Goal: Task Accomplishment & Management: Use online tool/utility

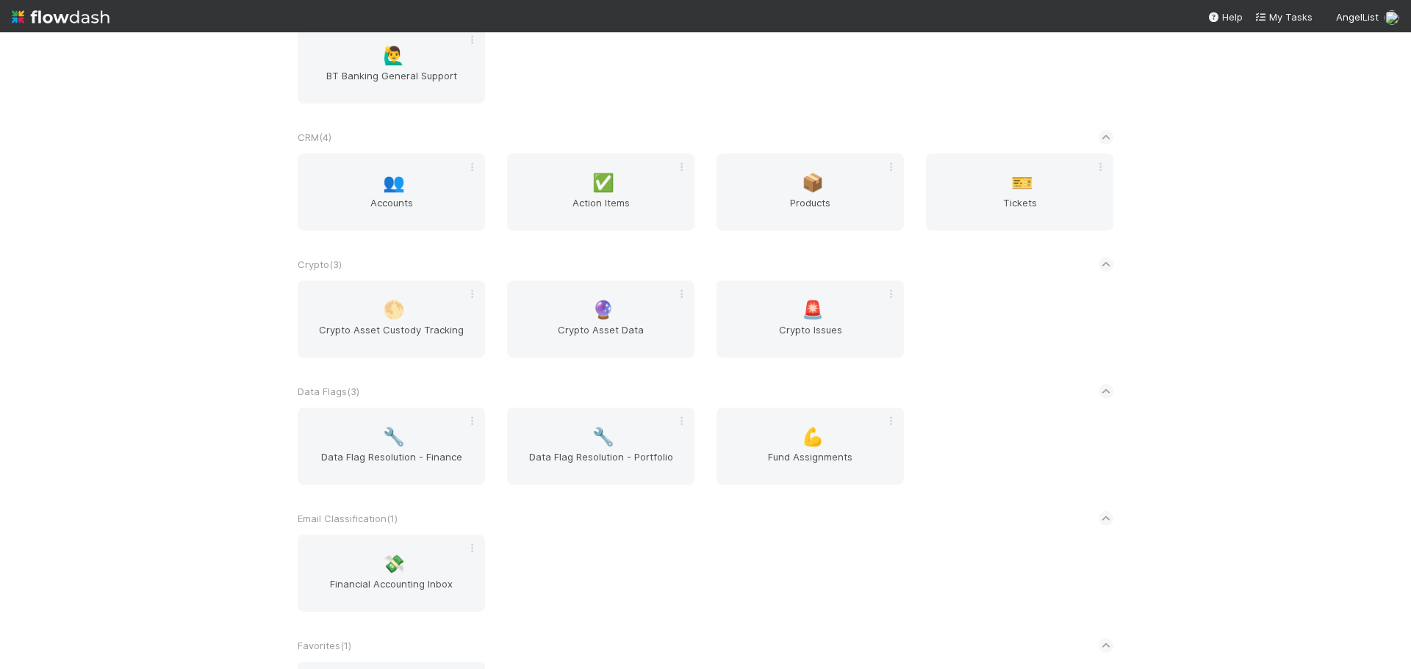
scroll to position [514, 0]
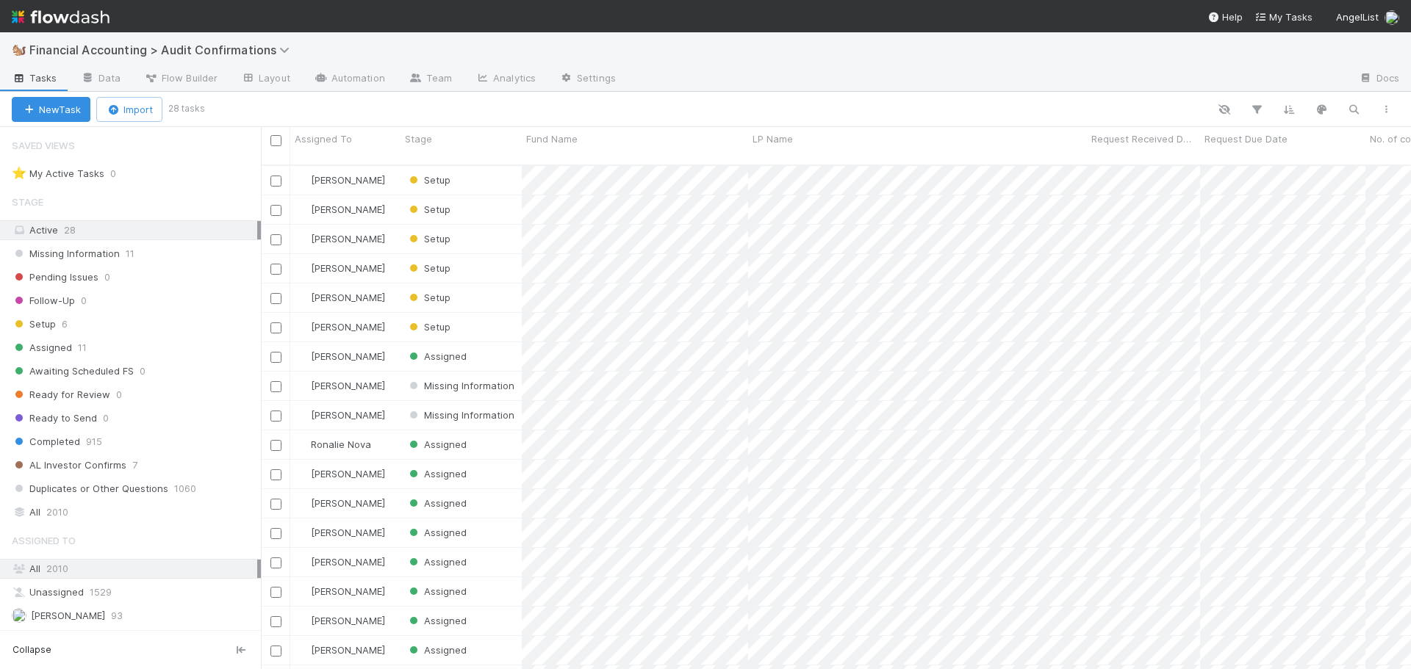
scroll to position [12, 12]
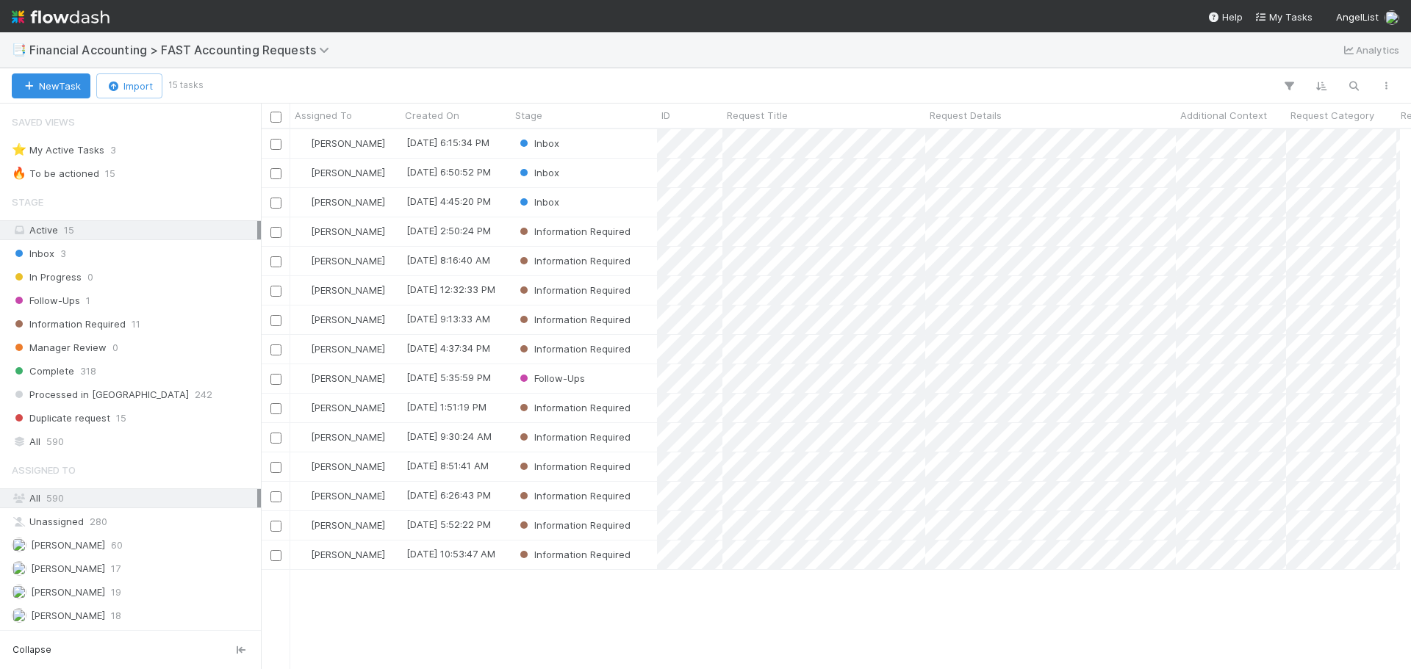
scroll to position [12, 12]
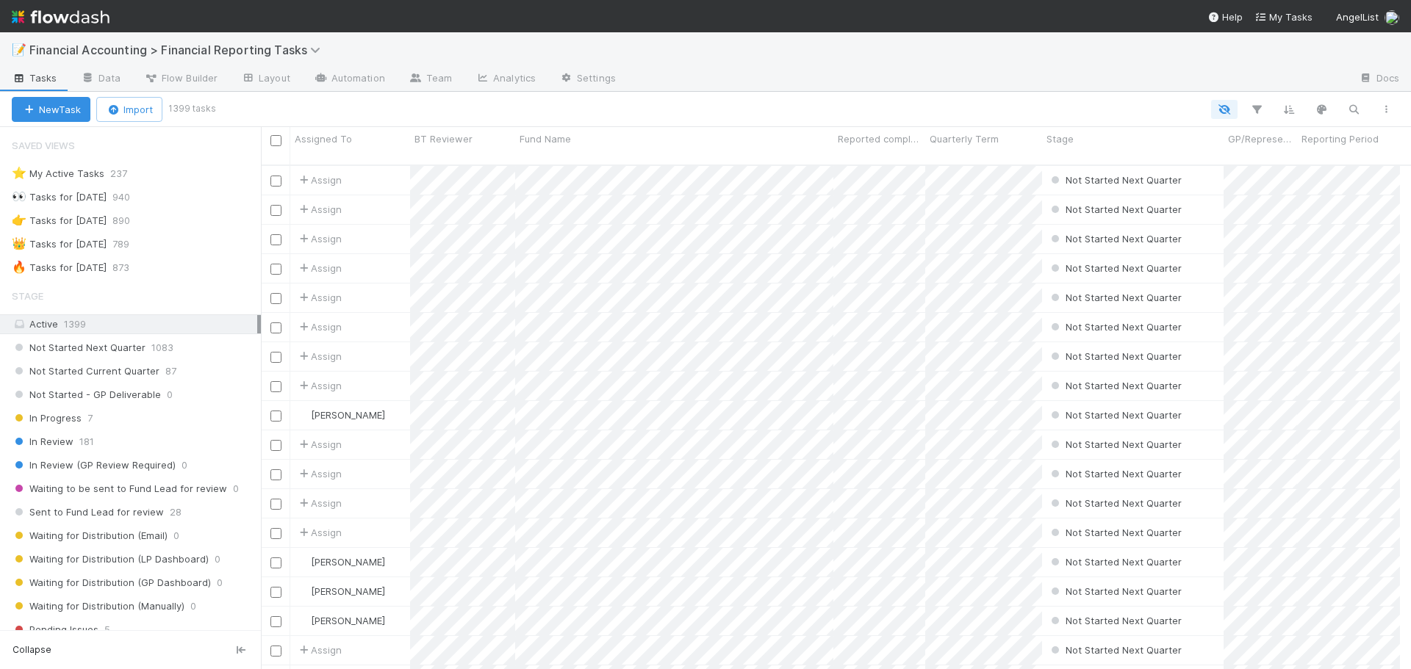
scroll to position [12, 12]
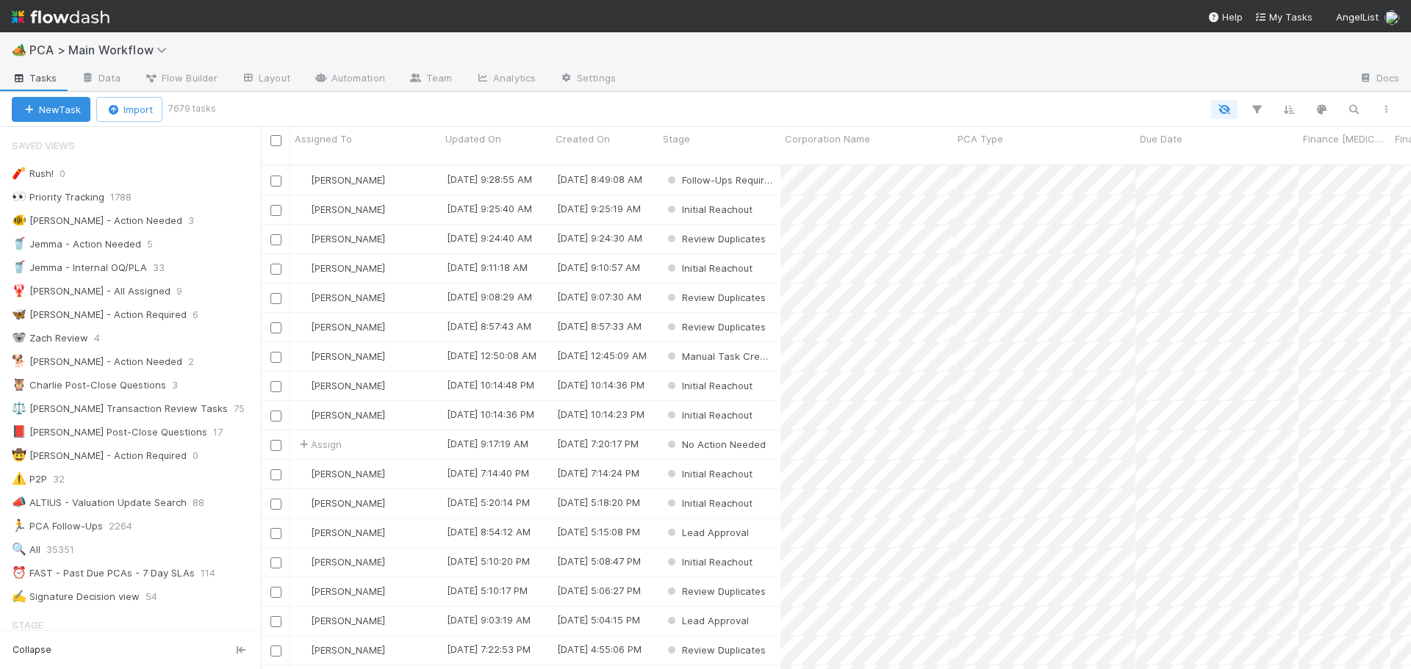
scroll to position [12, 12]
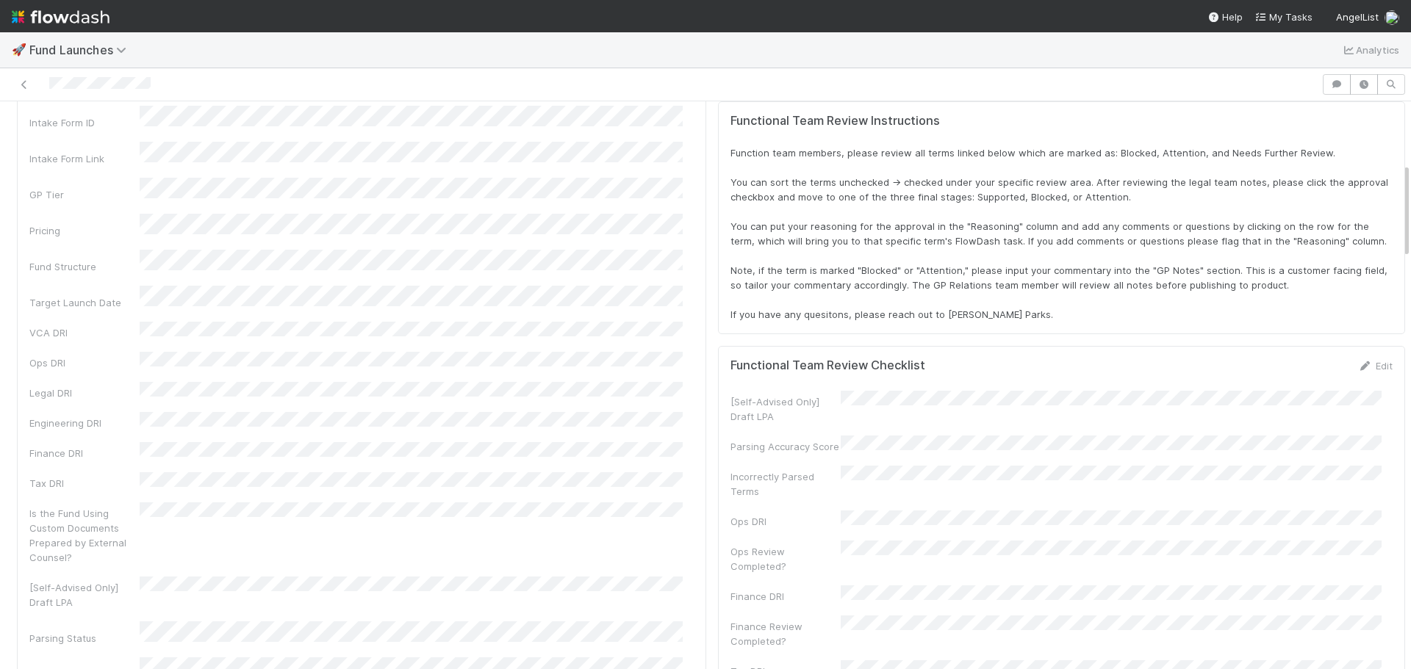
scroll to position [391, 0]
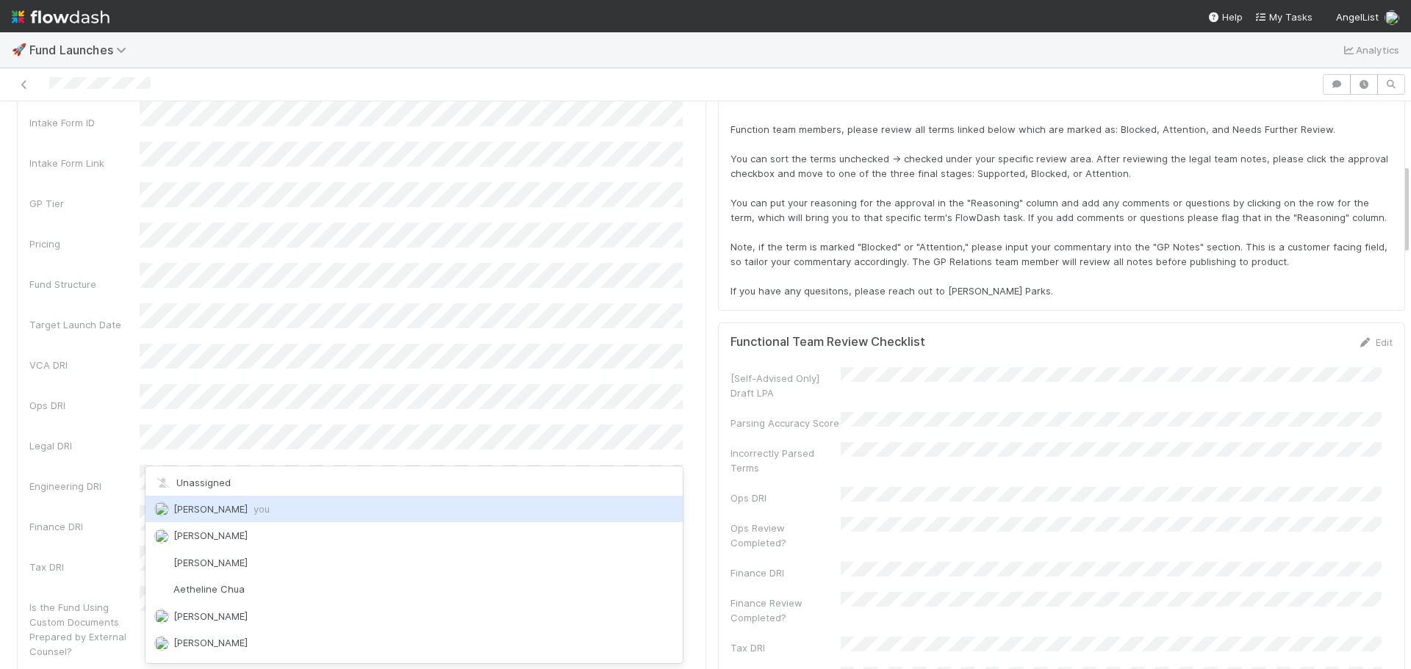
click at [189, 514] on span "[PERSON_NAME] you" at bounding box center [221, 509] width 96 height 12
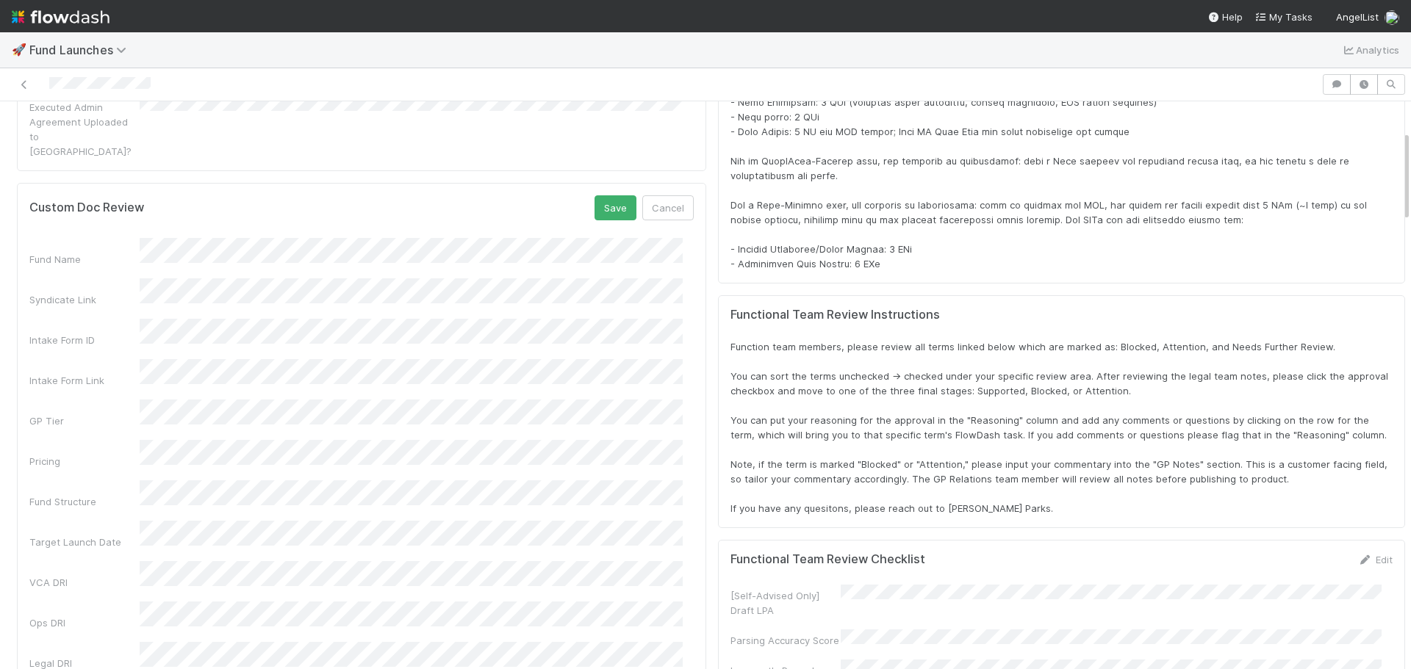
scroll to position [170, 0]
click at [594, 198] on button "Save" at bounding box center [615, 210] width 42 height 25
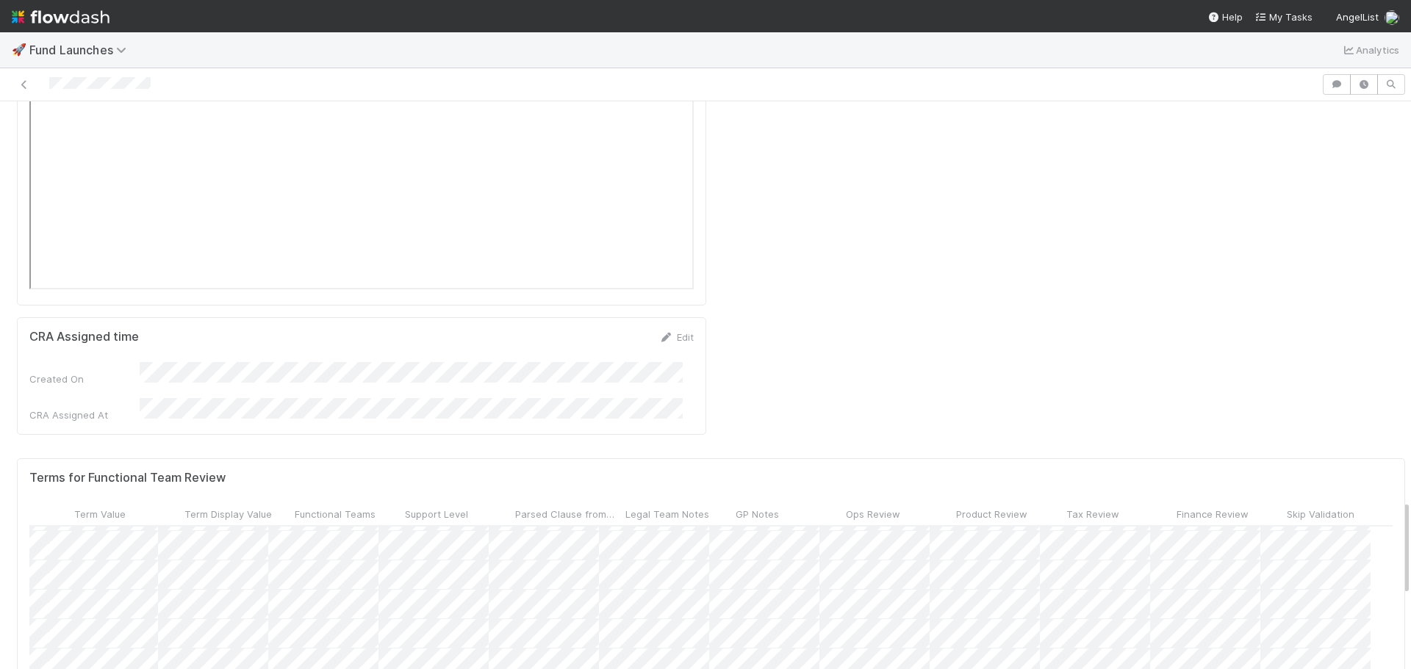
scroll to position [2448, 0]
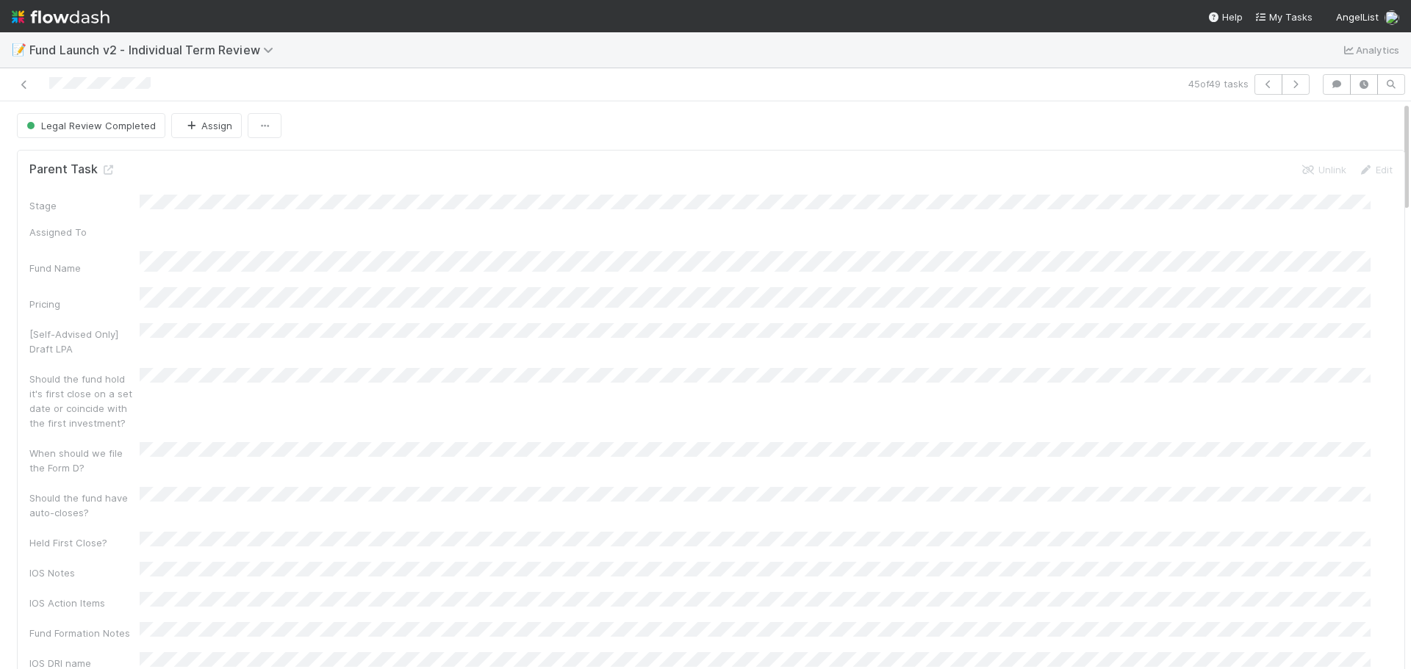
click at [787, 373] on div "Should the fund hold it's first close on a set date or coincide with the first …" at bounding box center [710, 399] width 1363 height 62
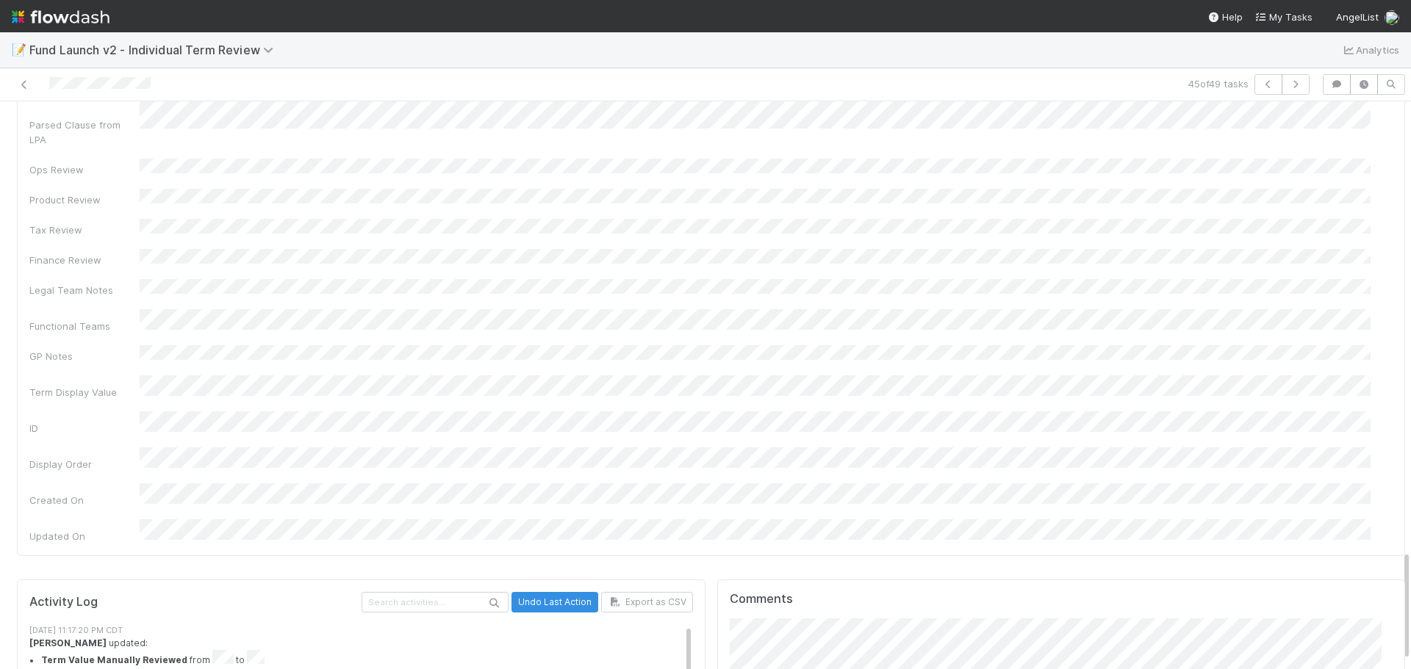
scroll to position [2342, 0]
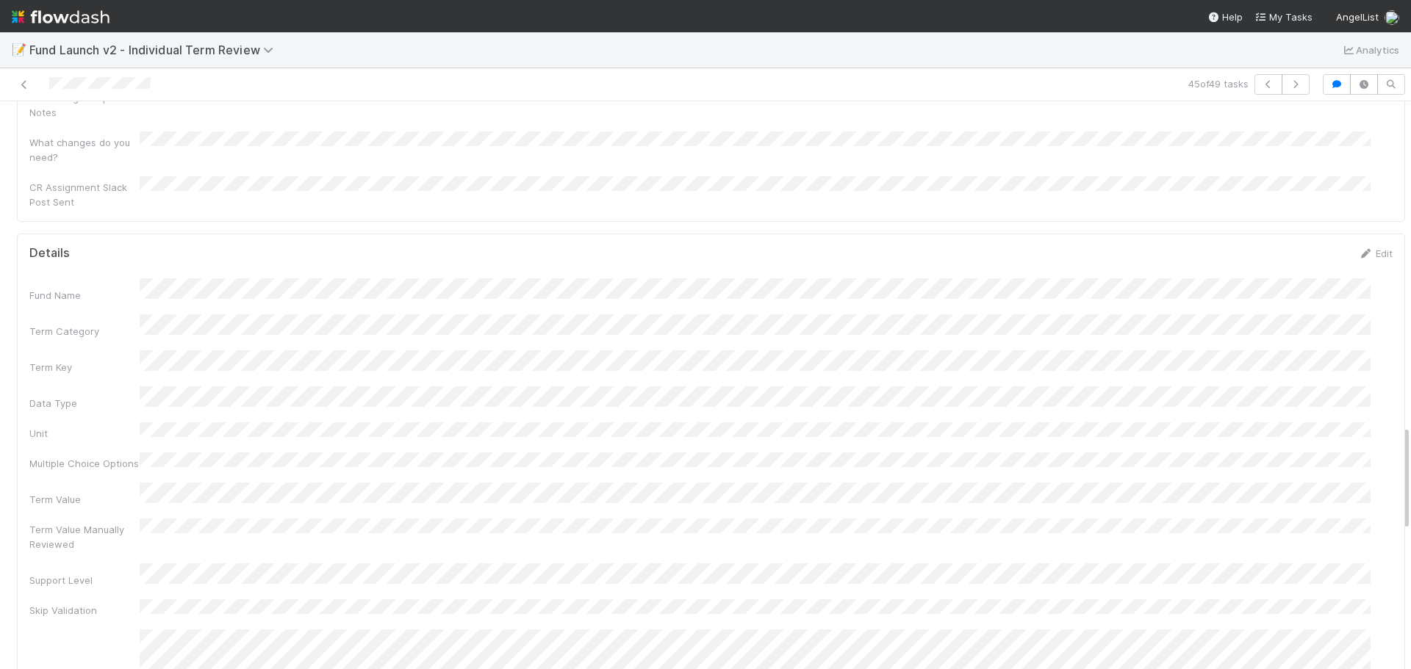
scroll to position [1681, 0]
click at [1304, 346] on button "Save" at bounding box center [1314, 358] width 42 height 25
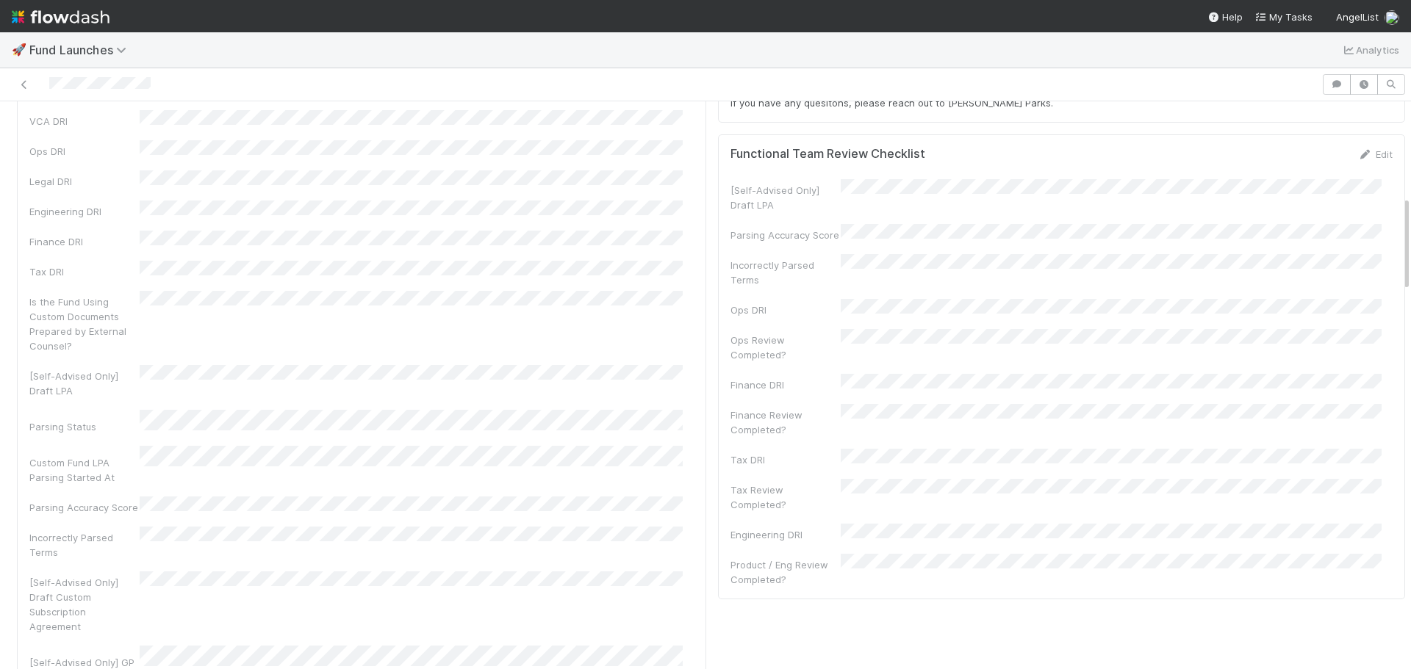
scroll to position [588, 0]
click at [1293, 155] on button "Save" at bounding box center [1314, 150] width 42 height 25
